Goal: Find specific page/section: Find specific page/section

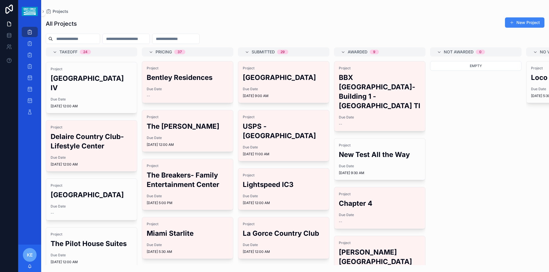
scroll to position [86, 0]
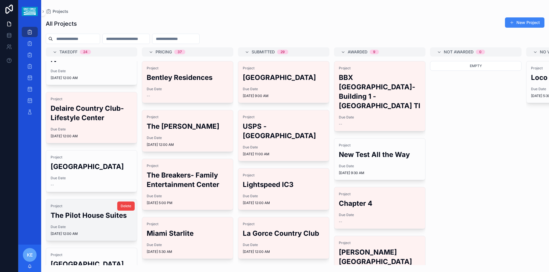
click at [67, 220] on h2 "The Pilot House Suites" at bounding box center [92, 215] width 82 height 9
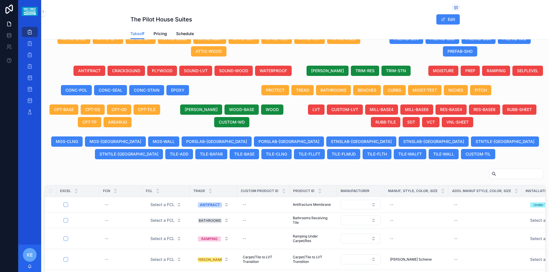
scroll to position [165, 0]
